Goal: Task Accomplishment & Management: Complete application form

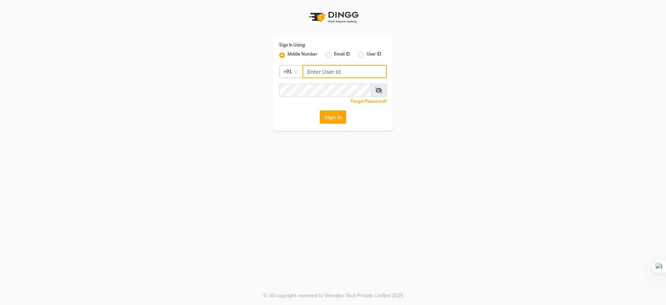
type input "9289961179"
click at [329, 116] on button "Sign In" at bounding box center [333, 116] width 26 height 13
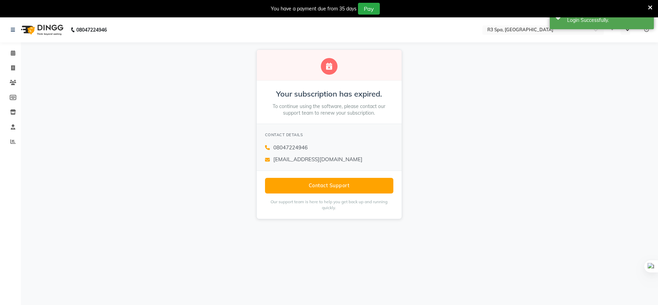
click at [329, 116] on p "To continue using the software, please contact our support team to renew your s…" at bounding box center [329, 110] width 128 height 14
select select "en"
click at [479, 112] on div "Your subscription has expired. To continue using the software, please contact o…" at bounding box center [329, 134] width 658 height 184
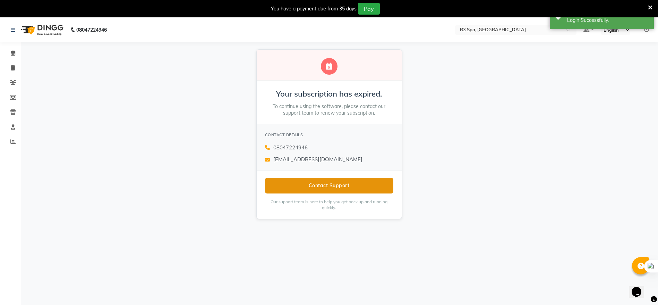
click at [354, 183] on button "Contact Support" at bounding box center [329, 186] width 128 height 16
click at [467, 181] on div "Your subscription has expired. To continue using the software, please contact o…" at bounding box center [329, 134] width 658 height 184
click at [325, 187] on button "Contact Support" at bounding box center [329, 186] width 128 height 16
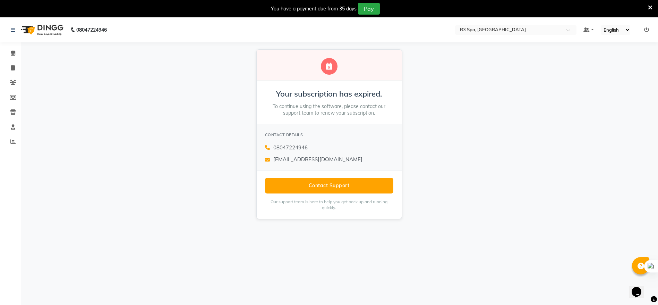
click at [466, 184] on div "Your subscription has expired. To continue using the software, please contact o…" at bounding box center [329, 134] width 658 height 184
click at [11, 69] on icon at bounding box center [13, 67] width 4 height 5
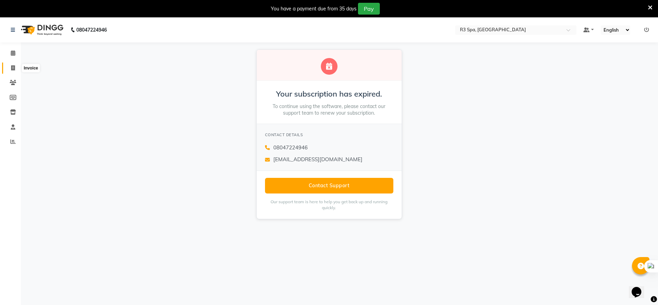
select select "service"
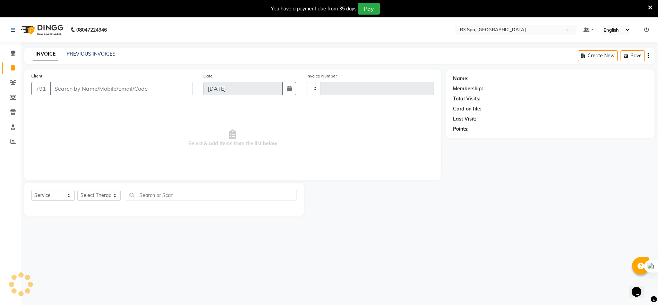
type input "0144"
select select "8612"
click at [14, 51] on icon at bounding box center [13, 52] width 5 height 5
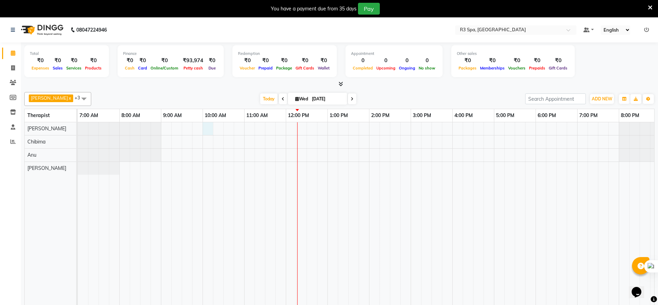
click at [209, 129] on div at bounding box center [411, 218] width 666 height 193
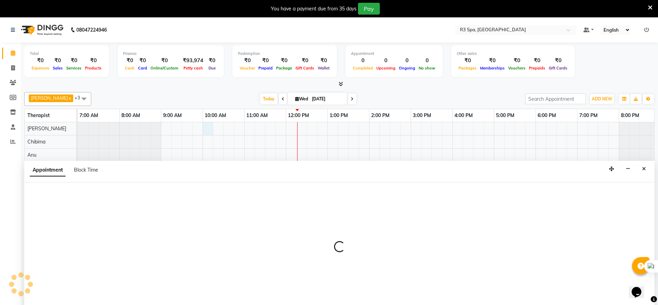
scroll to position [17, 0]
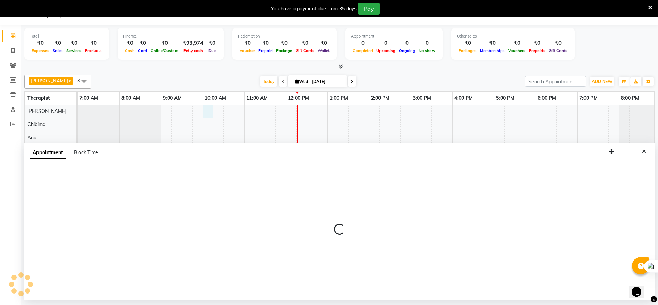
select select "86018"
select select "tentative"
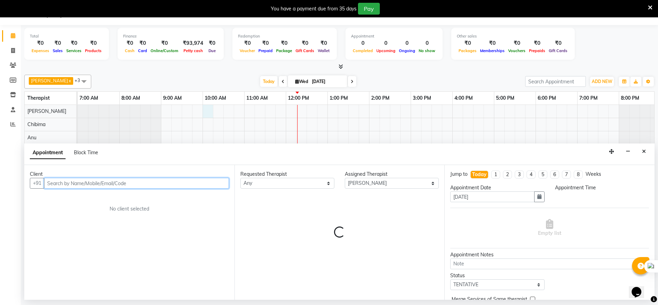
select select "600"
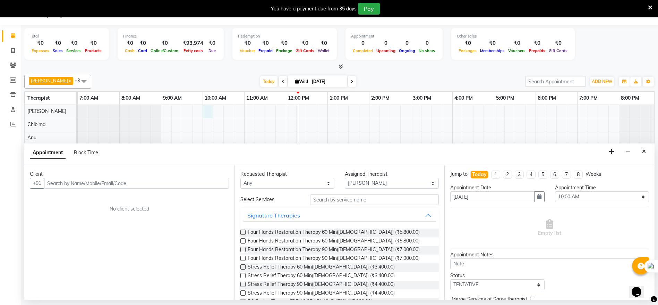
click at [612, 3] on div "You have a payment due from 35 days Pay" at bounding box center [325, 9] width 645 height 12
click at [651, 7] on icon at bounding box center [650, 8] width 5 height 6
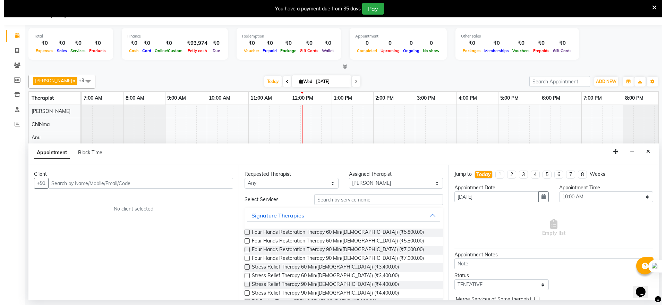
scroll to position [0, 0]
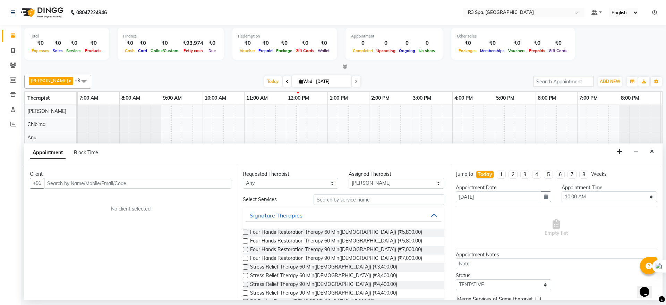
click at [651, 7] on nav "08047224946 Select Location × R3 Spa, Vijayawada Default Panel My Panel English…" at bounding box center [333, 12] width 666 height 25
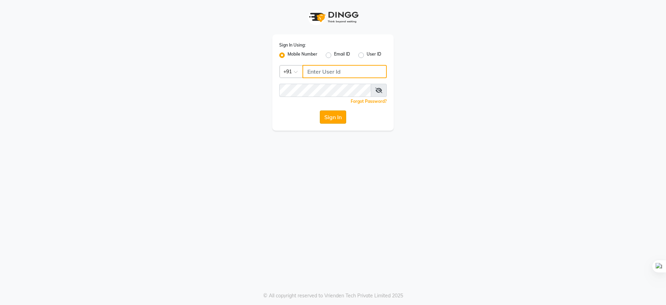
type input "9289961179"
click at [334, 119] on button "Sign In" at bounding box center [333, 116] width 26 height 13
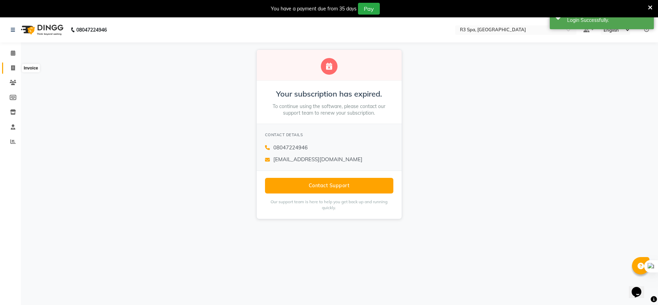
click at [14, 66] on icon at bounding box center [13, 67] width 4 height 5
select select "service"
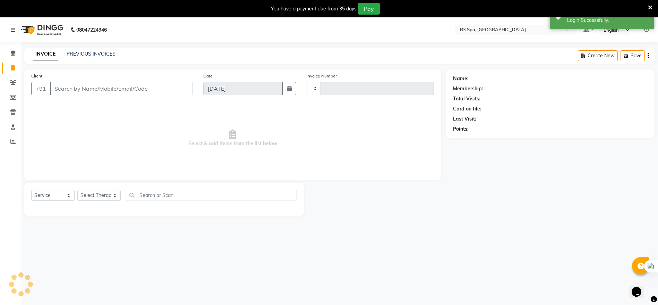
type input "0144"
select select "8612"
click at [15, 52] on icon at bounding box center [13, 52] width 5 height 5
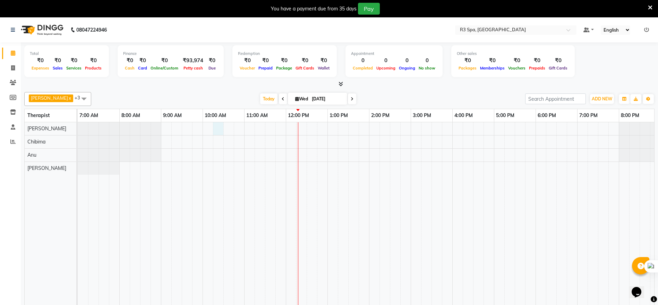
click at [216, 125] on div at bounding box center [411, 218] width 666 height 193
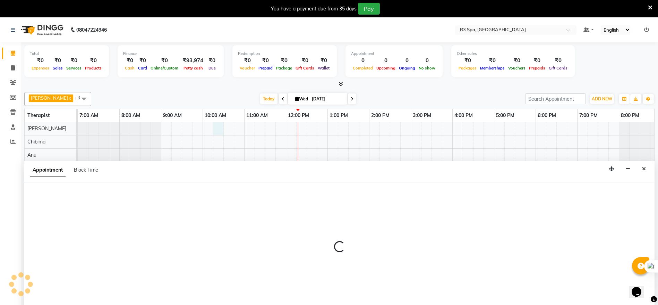
scroll to position [17, 0]
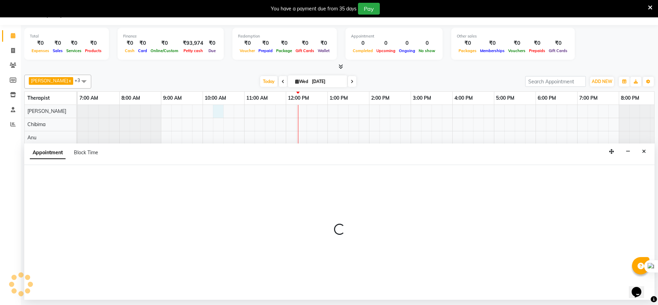
select select "86018"
select select "615"
select select "tentative"
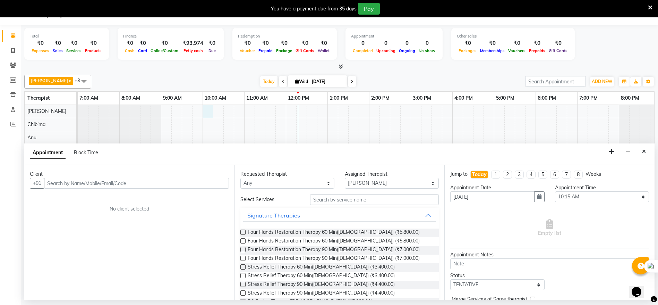
click at [206, 114] on div at bounding box center [411, 201] width 666 height 193
click at [335, 200] on input "text" at bounding box center [374, 199] width 129 height 11
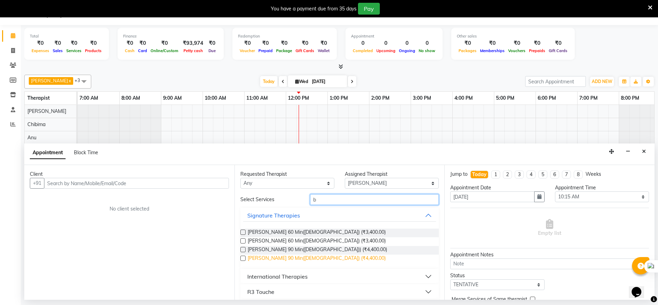
type input "b"
click at [337, 254] on span "[PERSON_NAME] 90 Min([DEMOGRAPHIC_DATA]) (₹4,400.00)" at bounding box center [317, 258] width 138 height 9
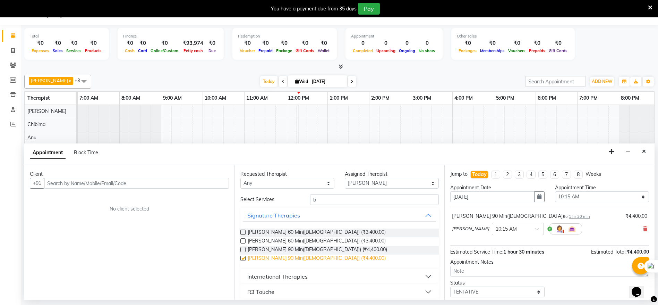
checkbox input "false"
click at [355, 280] on button "International Therapies" at bounding box center [339, 276] width 193 height 12
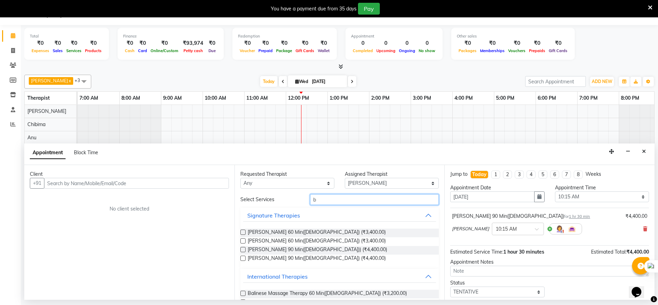
click at [314, 200] on input "b" at bounding box center [374, 199] width 129 height 11
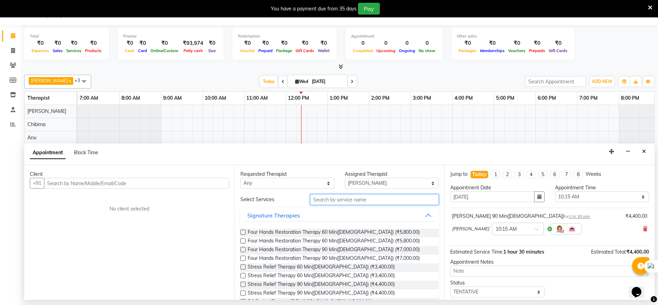
click at [314, 200] on input "text" at bounding box center [374, 199] width 129 height 11
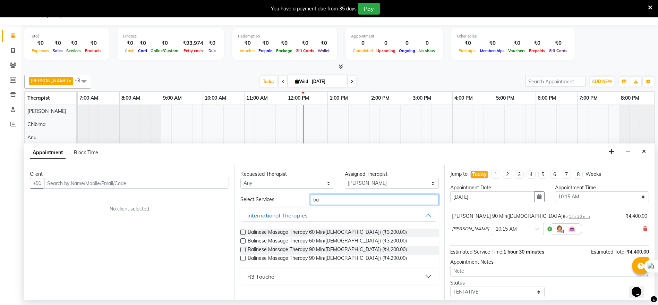
type input "ba"
click at [243, 233] on label at bounding box center [242, 231] width 5 height 5
click at [243, 233] on input "checkbox" at bounding box center [242, 232] width 5 height 5
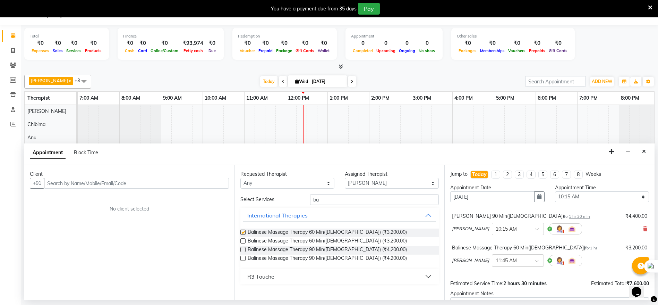
checkbox input "false"
click at [432, 182] on select "Select [PERSON_NAME] Chibima [PERSON_NAME]" at bounding box center [392, 183] width 94 height 11
select select "86019"
click at [345, 178] on select "Select [PERSON_NAME] Chibima [PERSON_NAME]" at bounding box center [392, 183] width 94 height 11
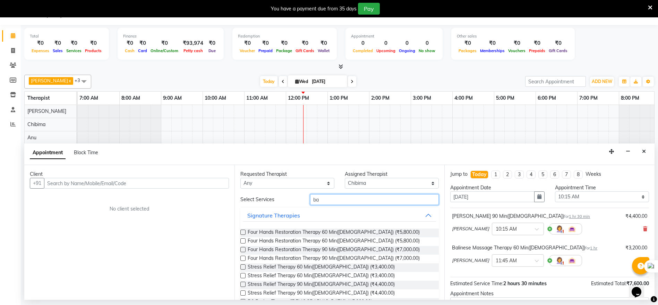
click at [322, 199] on input "ba" at bounding box center [374, 199] width 129 height 11
type input "b"
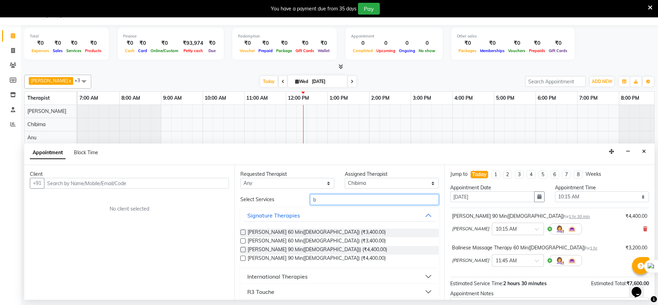
type input "ba"
click at [243, 230] on label at bounding box center [242, 231] width 5 height 5
click at [243, 230] on input "checkbox" at bounding box center [242, 232] width 5 height 5
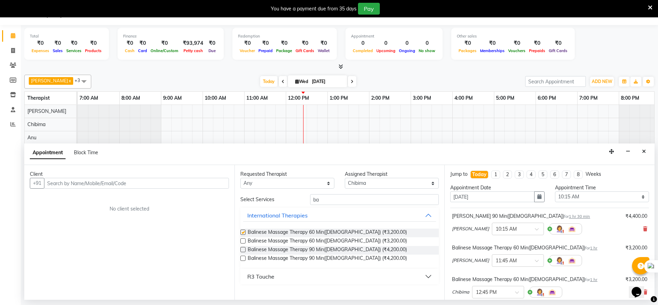
checkbox input "false"
click at [643, 227] on icon at bounding box center [645, 228] width 4 height 5
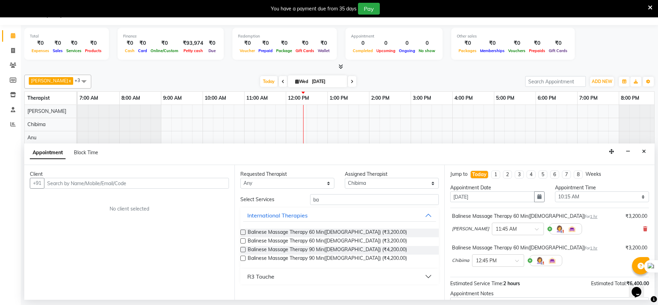
click at [643, 227] on icon at bounding box center [645, 228] width 4 height 5
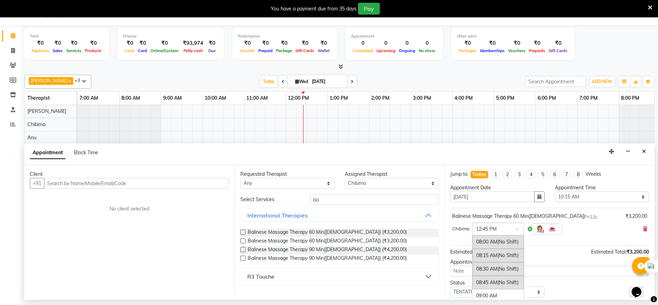
click at [489, 225] on input "text" at bounding box center [491, 227] width 31 height 7
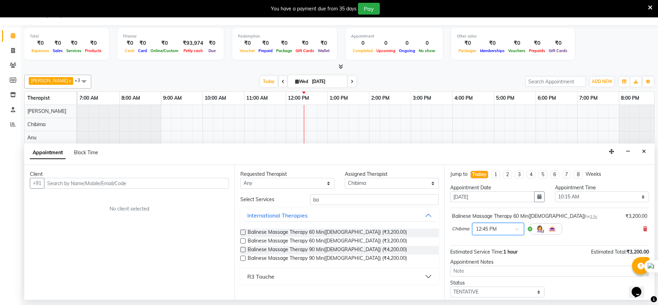
click at [515, 228] on span at bounding box center [519, 230] width 9 height 7
click at [515, 228] on div at bounding box center [498, 227] width 51 height 7
click at [490, 287] on div "12:15 PM" at bounding box center [498, 288] width 51 height 13
click at [650, 277] on iframe at bounding box center [640, 287] width 22 height 21
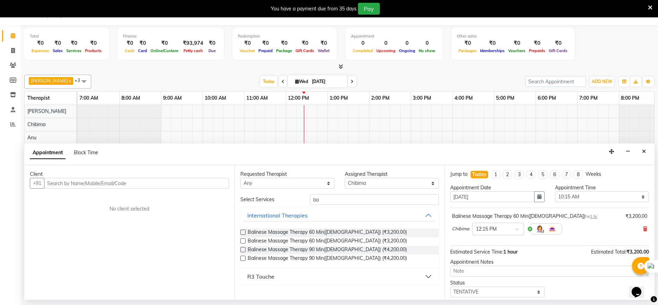
click at [655, 276] on div "Total ₹0 Expenses ₹0 Sales ₹0 Services ₹0 Products Finance ₹0 Cash ₹0 Card ₹0 O…" at bounding box center [339, 162] width 637 height 274
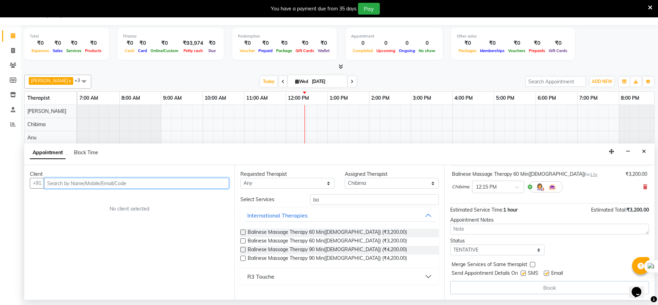
click at [107, 181] on input "text" at bounding box center [136, 183] width 185 height 11
type input "89710349"
